Goal: Task Accomplishment & Management: Use online tool/utility

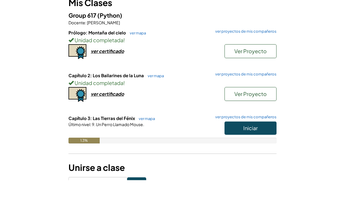
scroll to position [54, 0]
click at [250, 138] on link "ver proyectos de mis compañeros" at bounding box center [244, 140] width 64 height 4
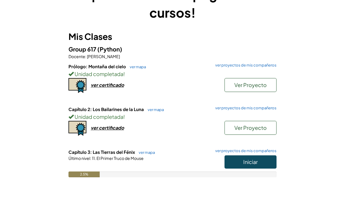
scroll to position [27, 0]
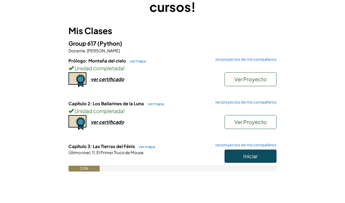
click at [245, 174] on span "Iniciar" at bounding box center [250, 177] width 14 height 7
